Goal: Information Seeking & Learning: Learn about a topic

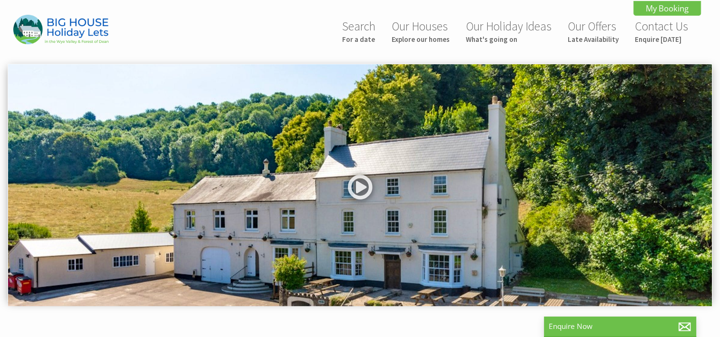
scroll to position [295, 0]
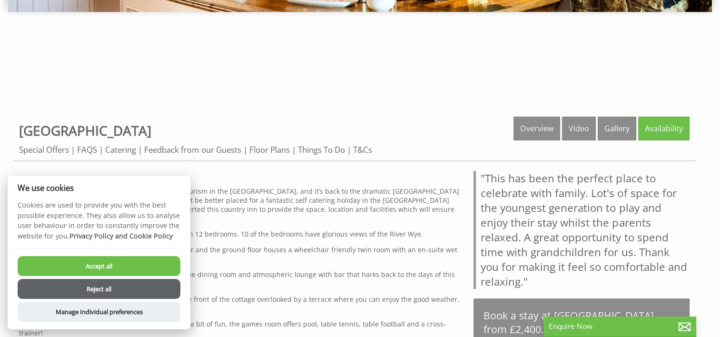
click at [125, 270] on button "Accept all" at bounding box center [99, 266] width 163 height 20
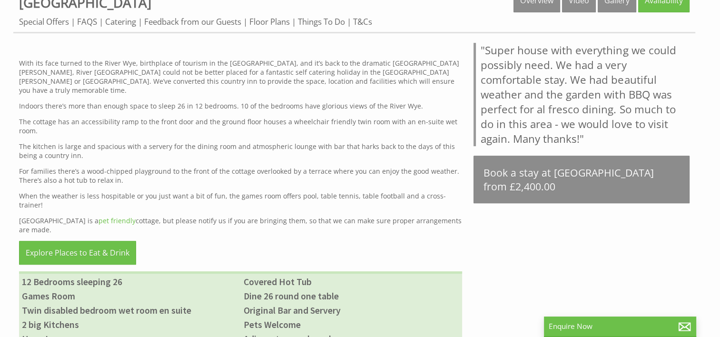
scroll to position [428, 0]
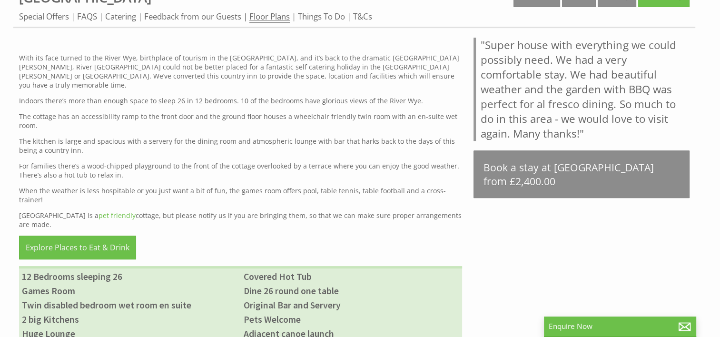
click at [280, 17] on link "Floor Plans" at bounding box center [269, 17] width 40 height 12
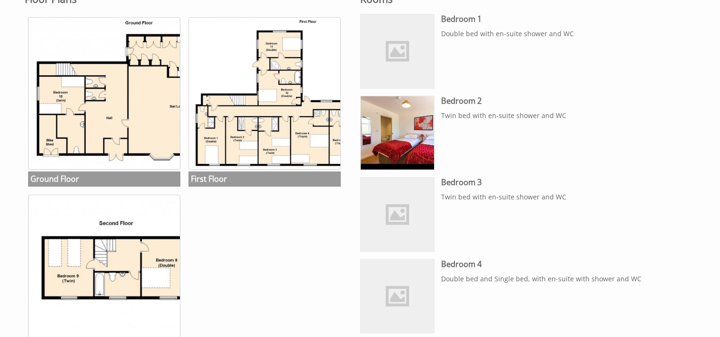
scroll to position [476, 0]
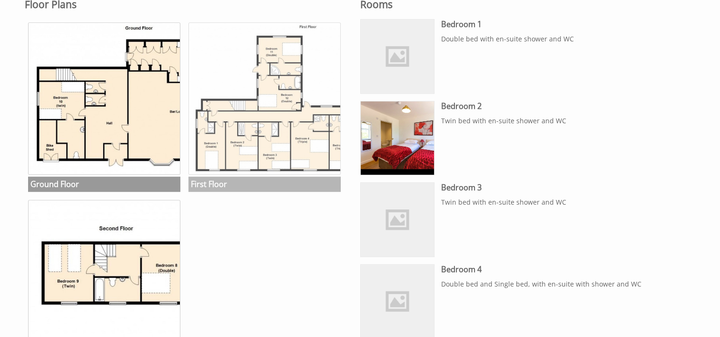
click at [266, 154] on img at bounding box center [264, 98] width 152 height 152
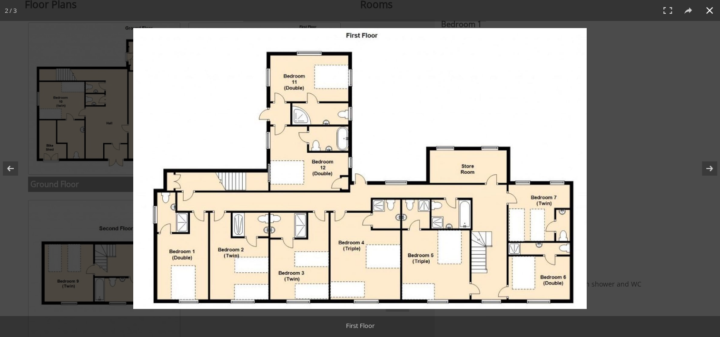
click at [69, 152] on div at bounding box center [360, 168] width 720 height 337
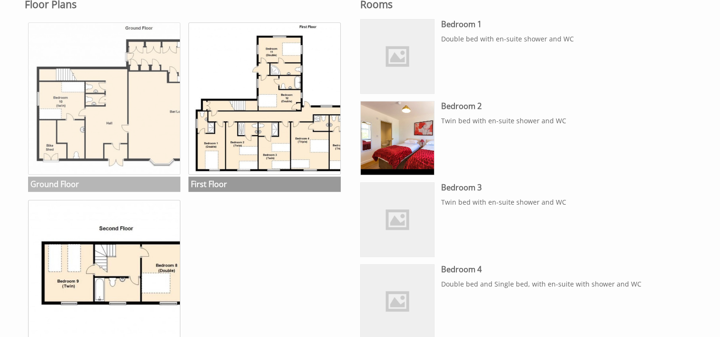
click at [146, 133] on img at bounding box center [104, 98] width 152 height 152
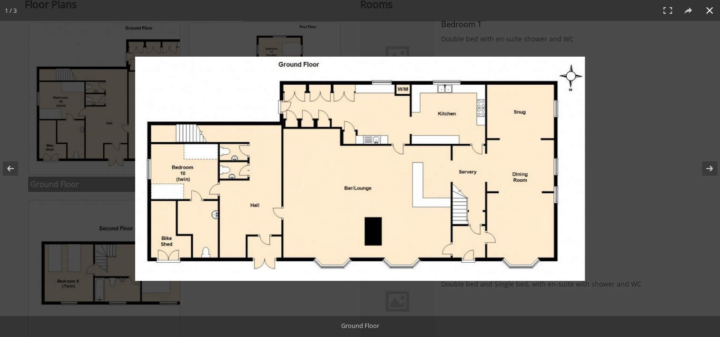
click at [83, 146] on div at bounding box center [360, 168] width 720 height 337
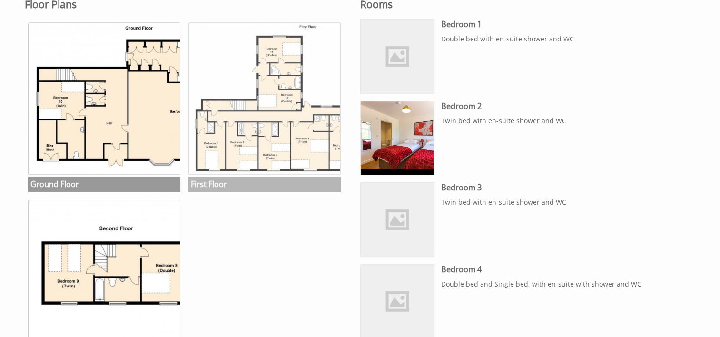
click at [255, 151] on img at bounding box center [264, 98] width 152 height 152
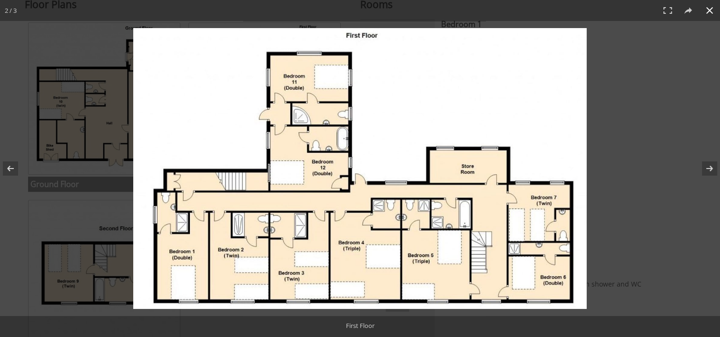
click at [84, 278] on div at bounding box center [360, 168] width 720 height 337
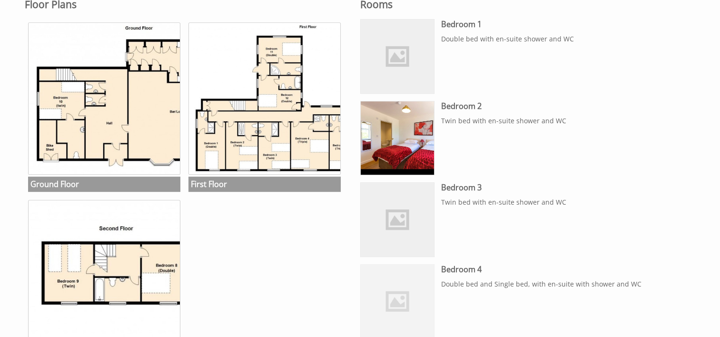
click at [409, 298] on img at bounding box center [398, 302] width 74 height 74
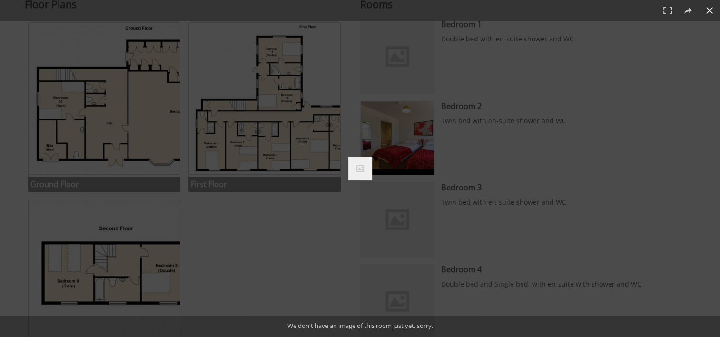
click at [284, 236] on div at bounding box center [360, 168] width 720 height 337
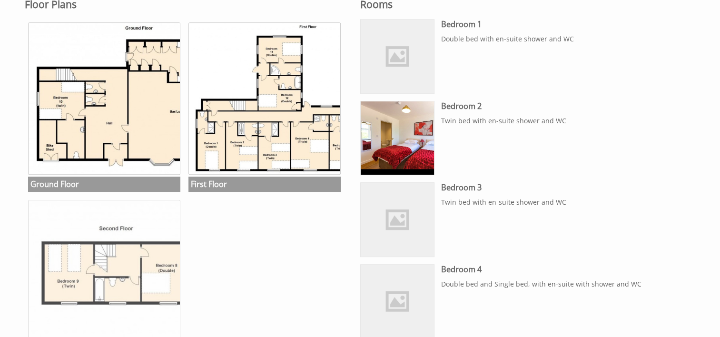
click at [111, 263] on img at bounding box center [104, 276] width 152 height 152
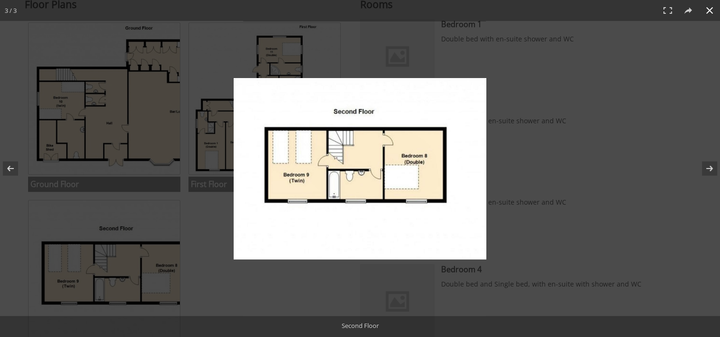
click at [158, 233] on div at bounding box center [360, 168] width 720 height 337
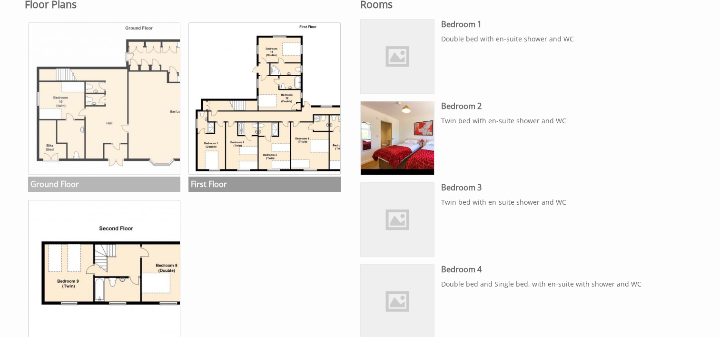
click at [159, 137] on img at bounding box center [104, 98] width 152 height 152
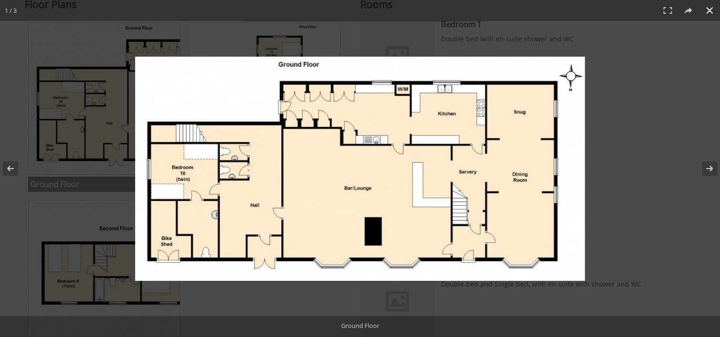
click at [25, 131] on div at bounding box center [360, 168] width 720 height 337
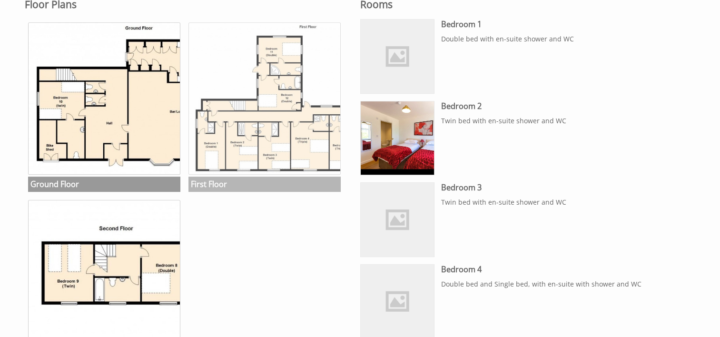
click at [241, 148] on img at bounding box center [264, 98] width 152 height 152
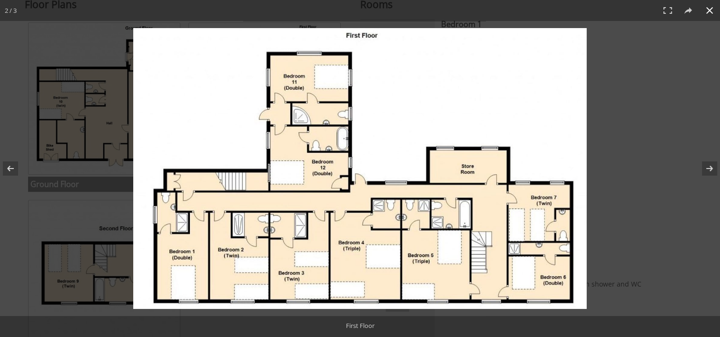
click at [93, 131] on div at bounding box center [360, 168] width 720 height 337
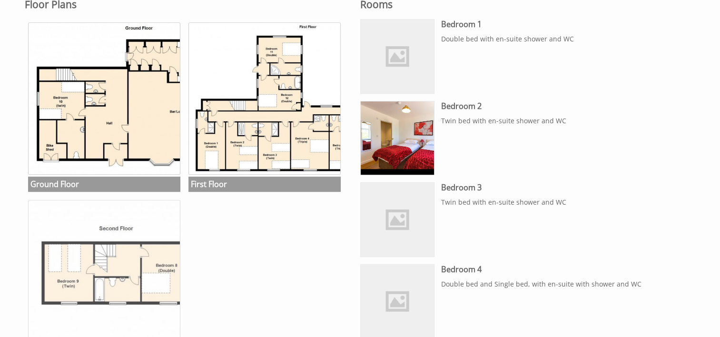
click at [133, 267] on img at bounding box center [104, 276] width 152 height 152
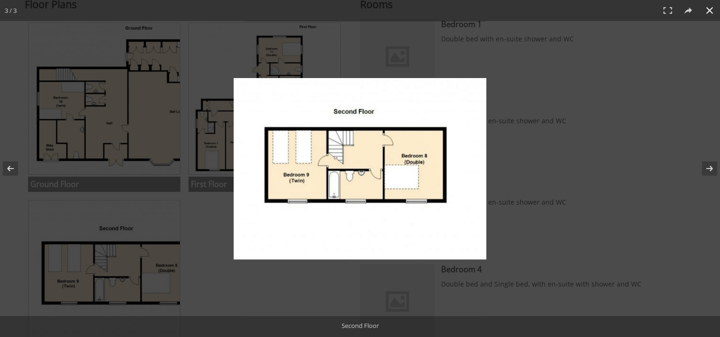
click at [133, 137] on div at bounding box center [360, 168] width 720 height 337
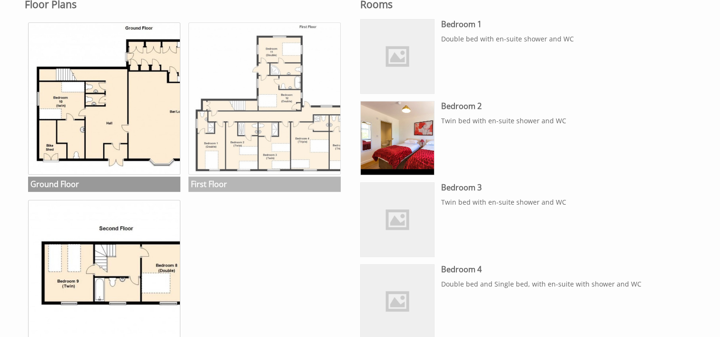
click at [286, 50] on img at bounding box center [264, 98] width 152 height 152
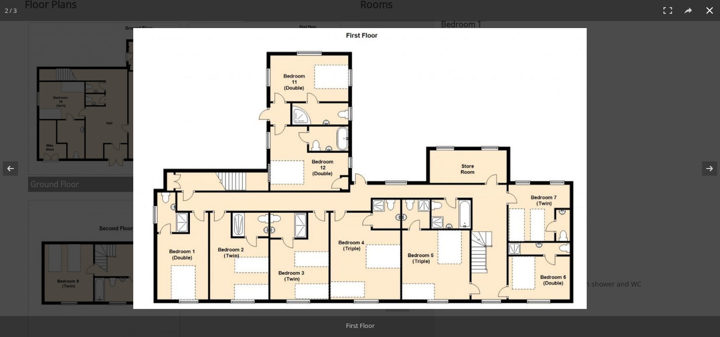
click at [709, 10] on button at bounding box center [709, 10] width 21 height 21
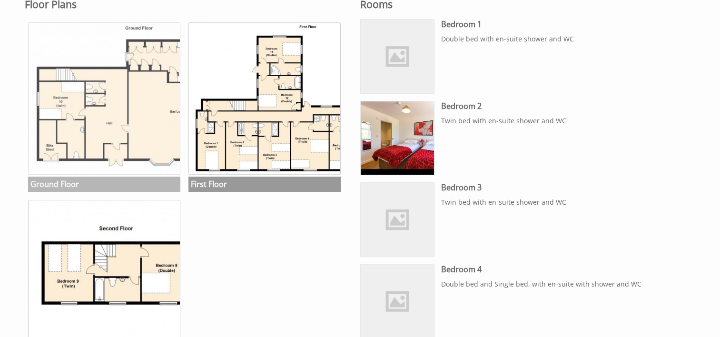
click at [74, 108] on img at bounding box center [104, 98] width 152 height 152
